Goal: Communication & Community: Answer question/provide support

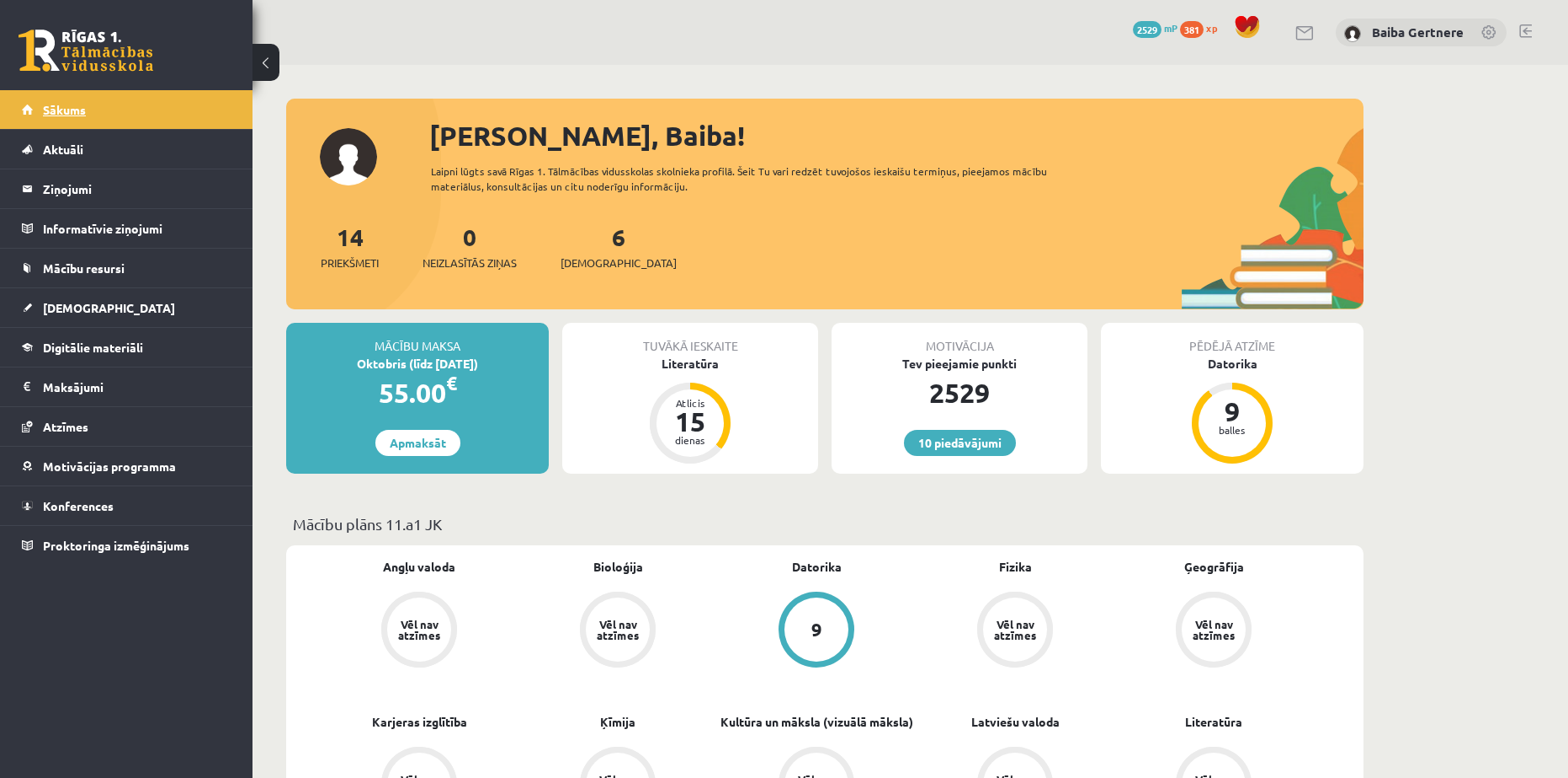
click at [57, 110] on span "Sākums" at bounding box center [64, 109] width 43 height 15
click at [1302, 37] on link at bounding box center [1305, 32] width 20 height 14
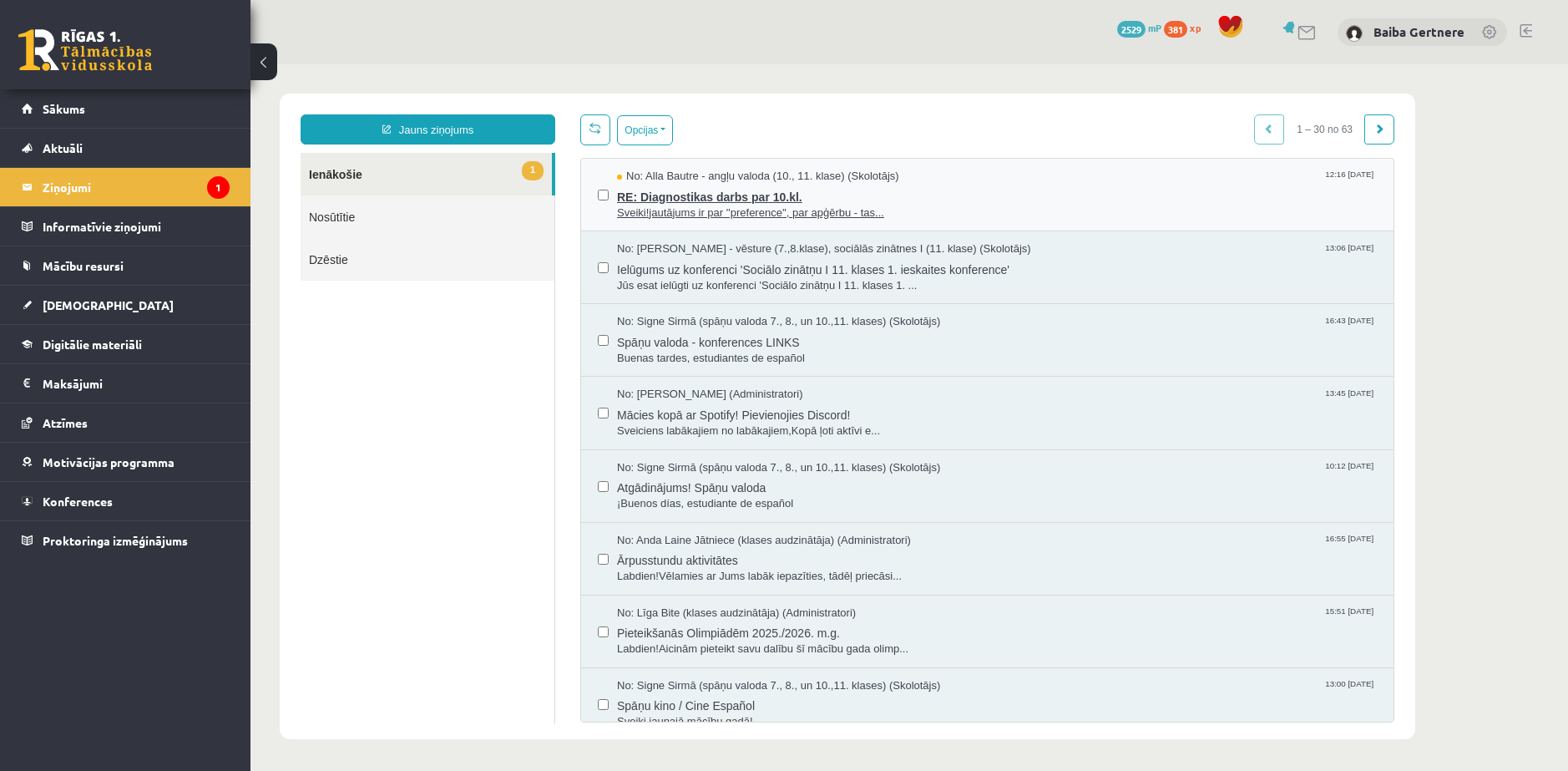
click at [676, 193] on span "RE: Diagnostikas darbs par 10.kl." at bounding box center [997, 194] width 760 height 21
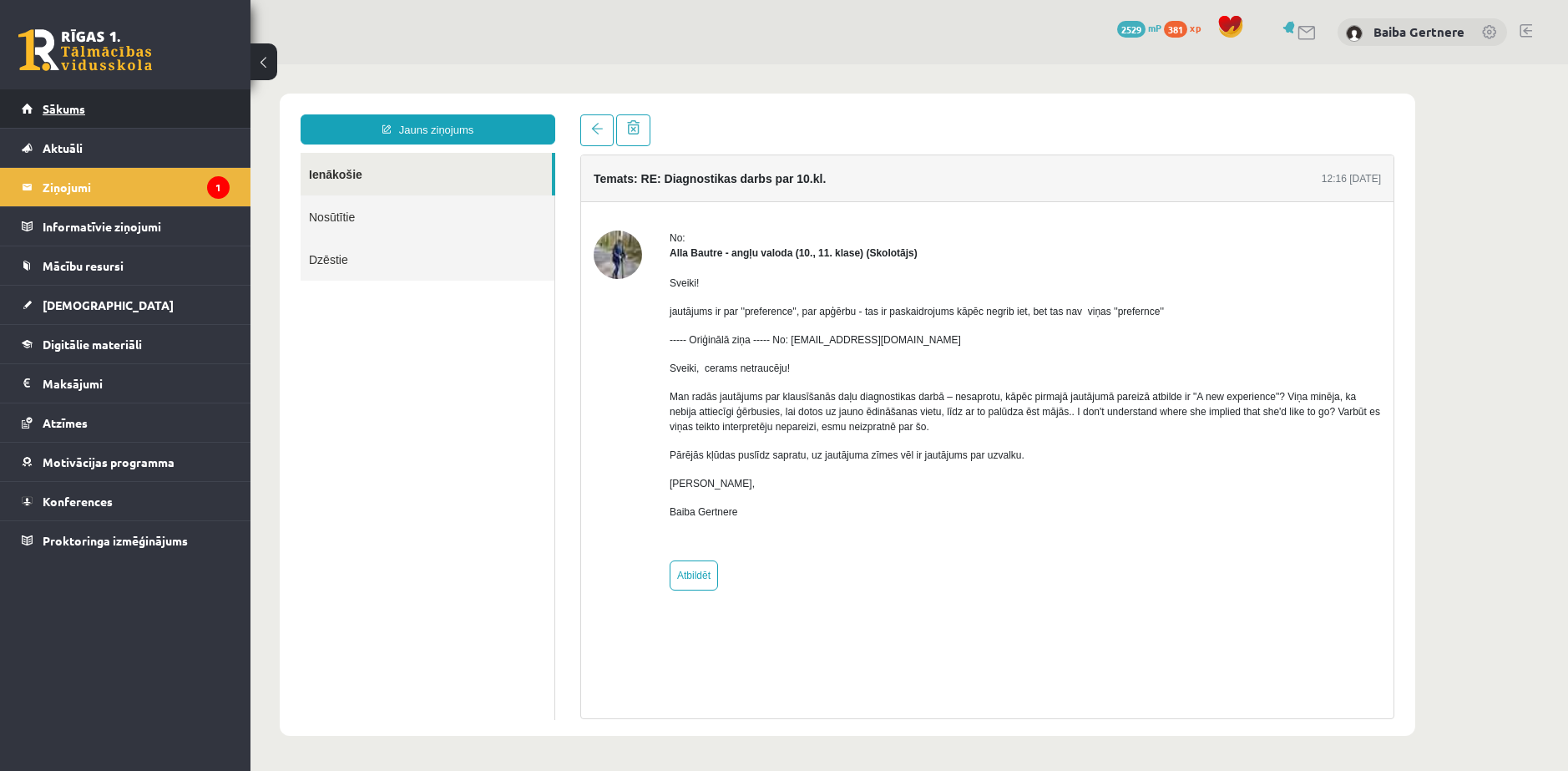
click at [72, 92] on link "Sākums" at bounding box center [126, 108] width 208 height 39
